Goal: Task Accomplishment & Management: Manage account settings

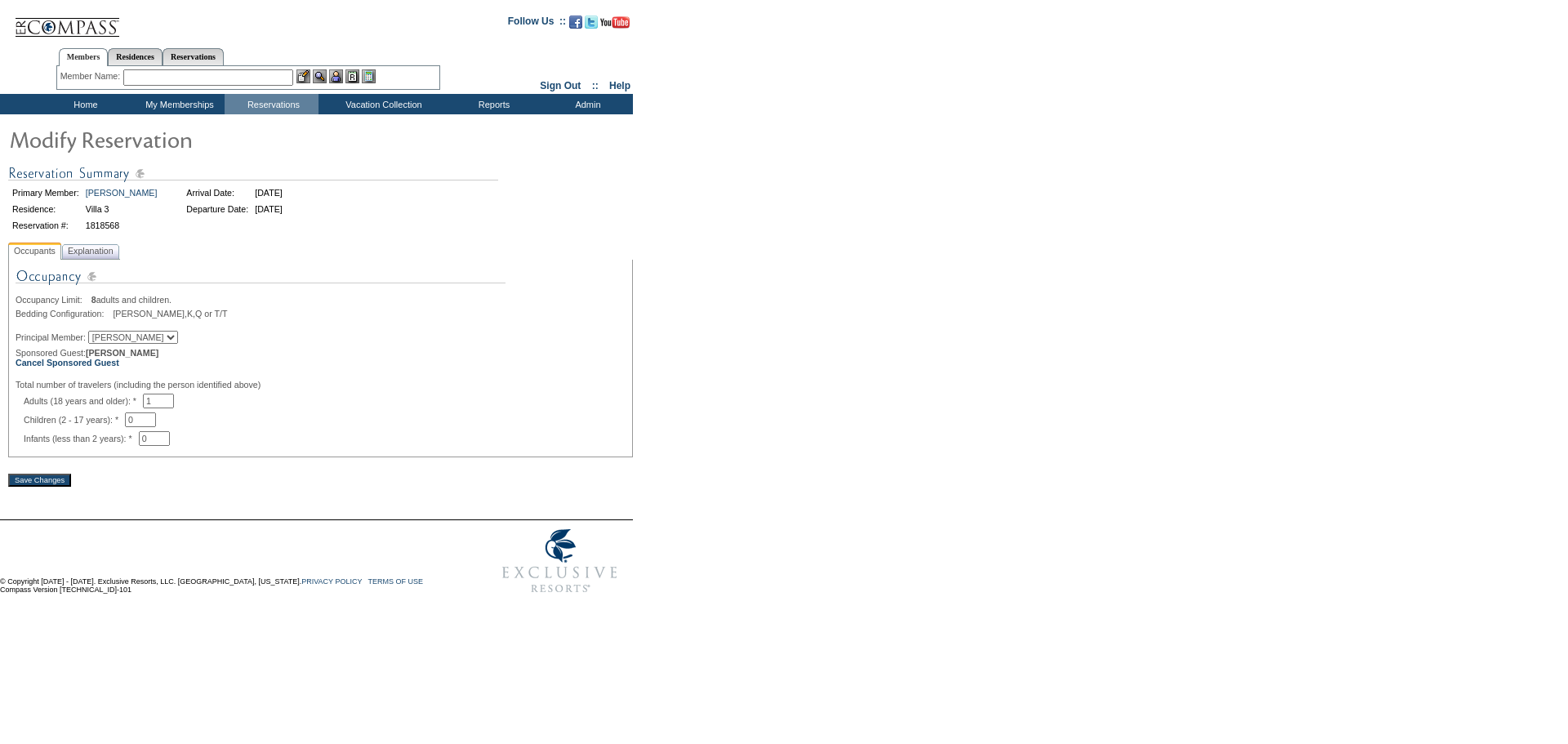
click at [60, 487] on input "Save Changes" at bounding box center [39, 480] width 63 height 13
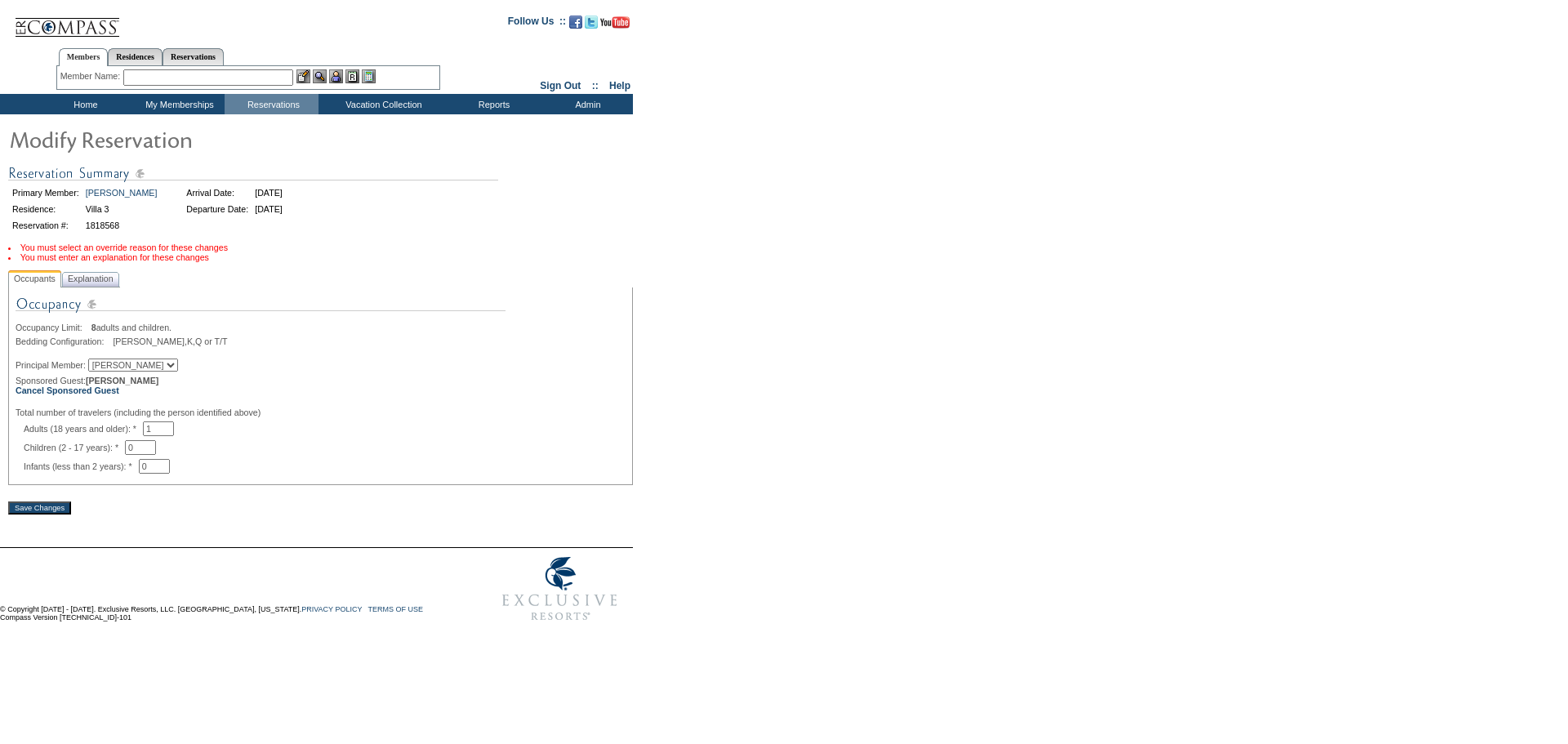
click at [613, 241] on div "Primary Member: [PERSON_NAME] Arrival Date: [DATE] Residence: Villa 3 Departure…" at bounding box center [320, 199] width 624 height 87
click at [832, 347] on form "Follow Us ::" at bounding box center [781, 317] width 1562 height 625
click at [84, 395] on b "Cancel Sponsored Guest" at bounding box center [68, 390] width 104 height 10
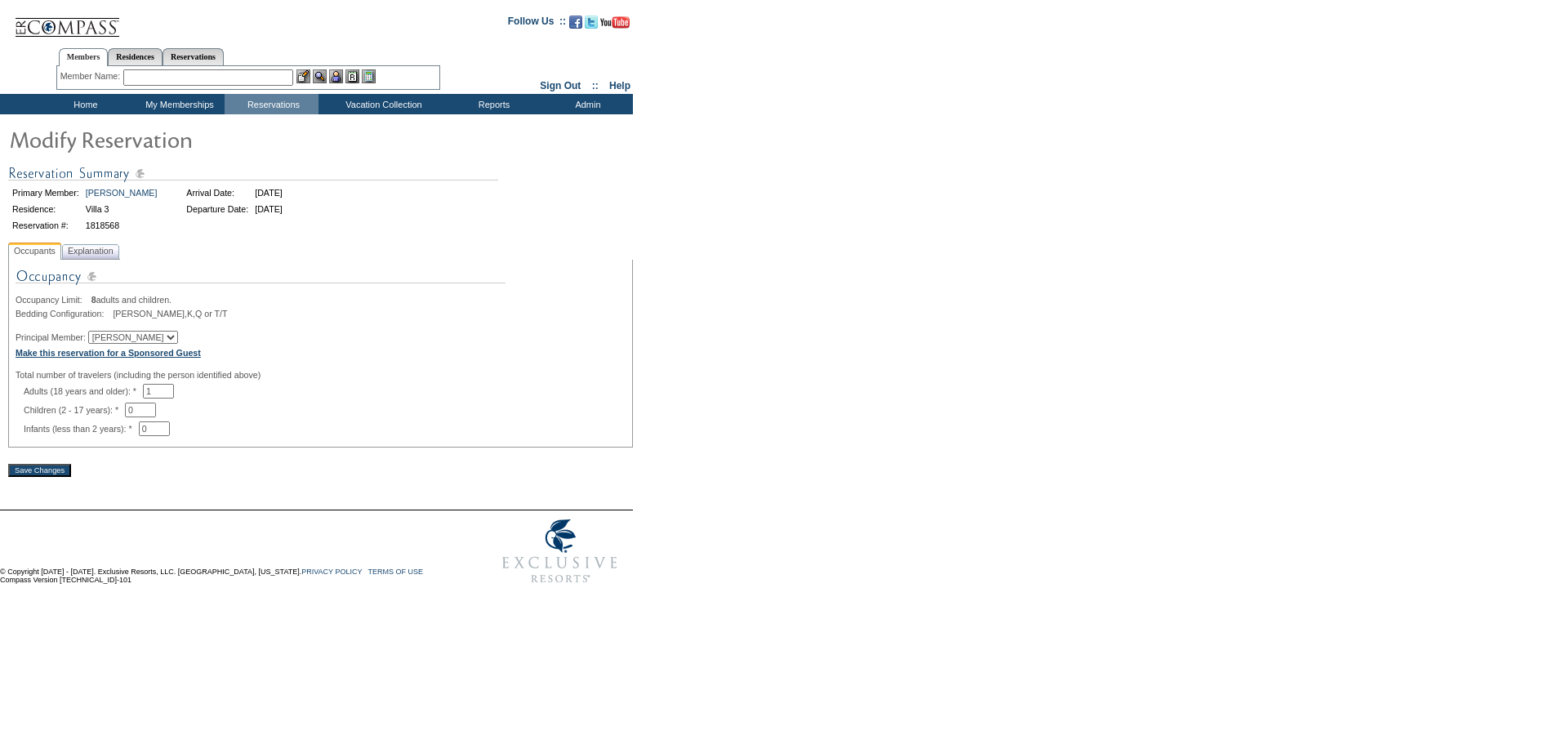
click at [133, 358] on b "Make this reservation for a Sponsored Guest" at bounding box center [108, 353] width 185 height 10
